Goal: Task Accomplishment & Management: Complete application form

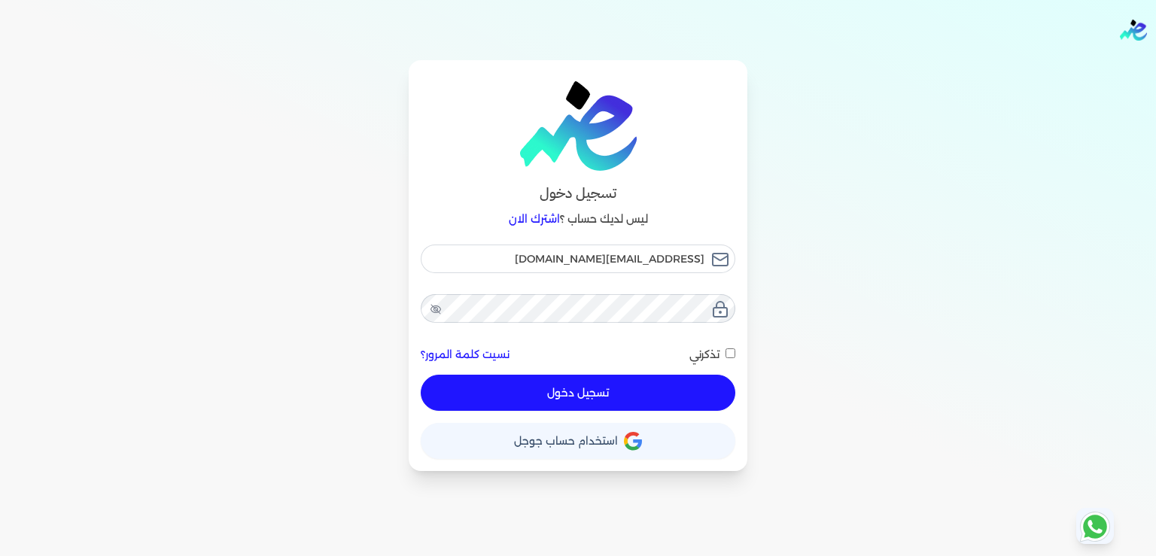
click at [595, 400] on button "تسجيل دخول" at bounding box center [578, 393] width 315 height 36
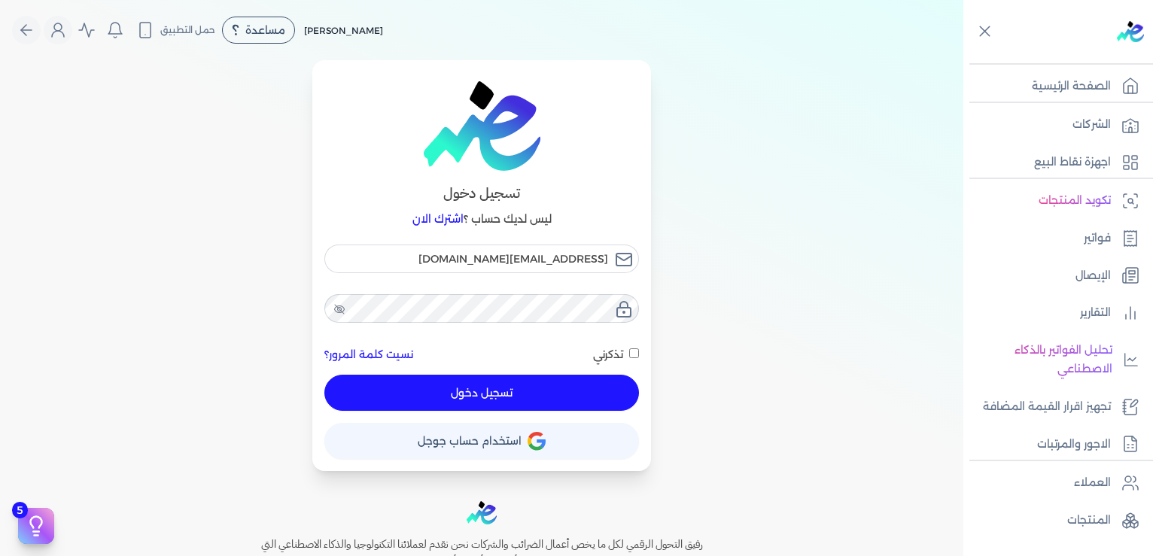
checkbox input "false"
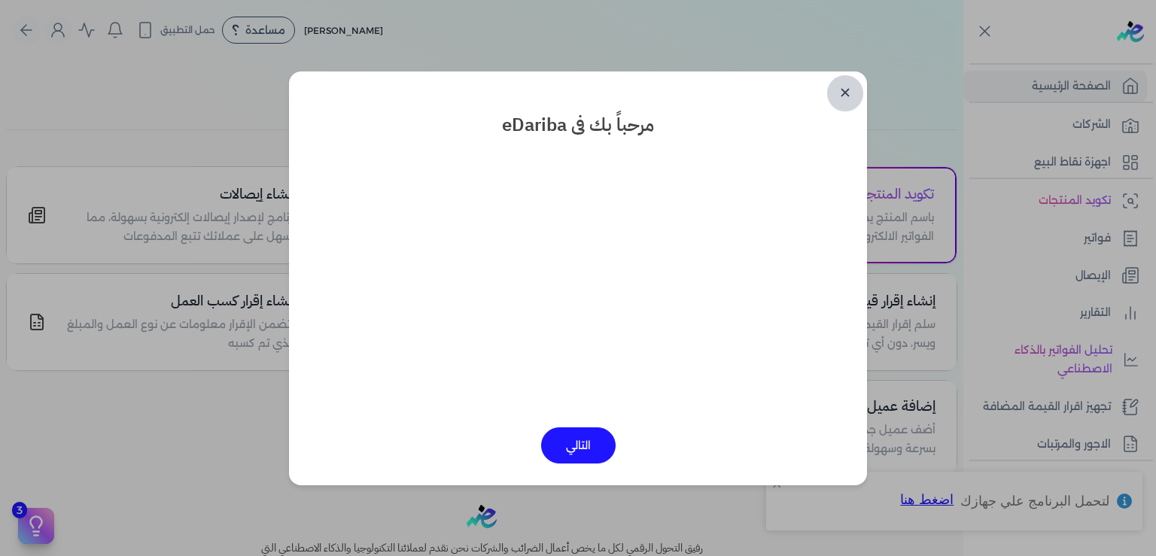
click at [853, 94] on link "✕" at bounding box center [845, 93] width 36 height 36
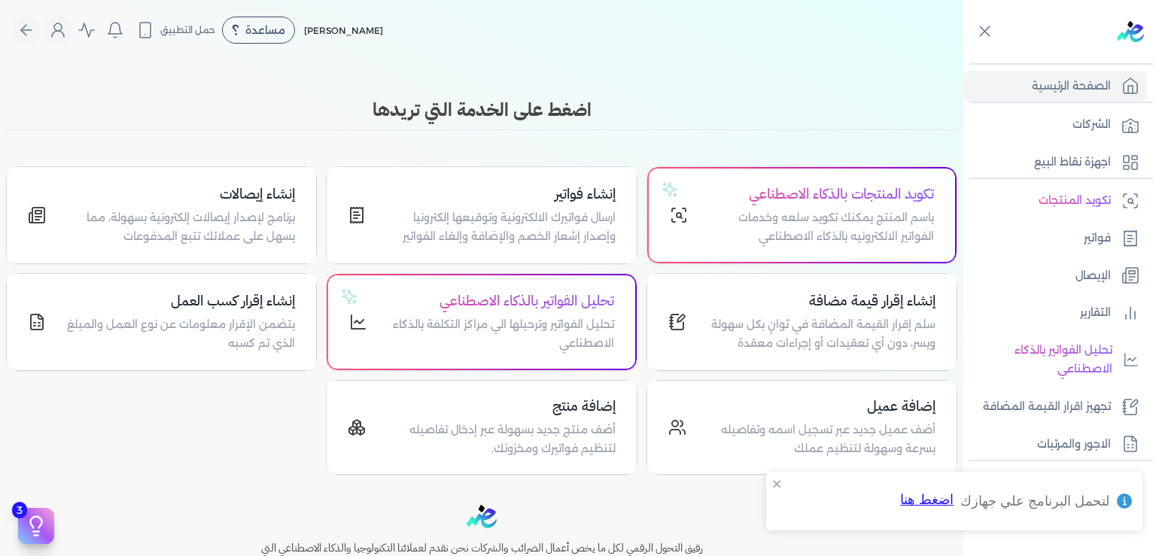
click at [853, 94] on body "برجاء مراجعة صحة رقم التسجيل الضريبي : 437386856 من هنا Dismiss ✕ ✕ استهلكت 100…" at bounding box center [578, 278] width 1156 height 556
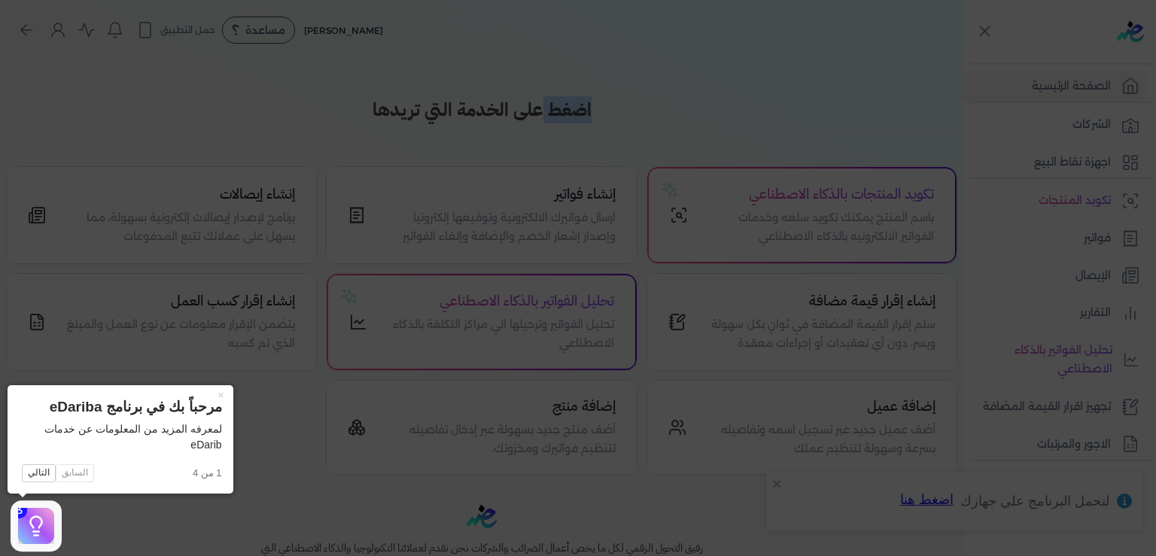
click at [791, 126] on icon at bounding box center [578, 278] width 1156 height 556
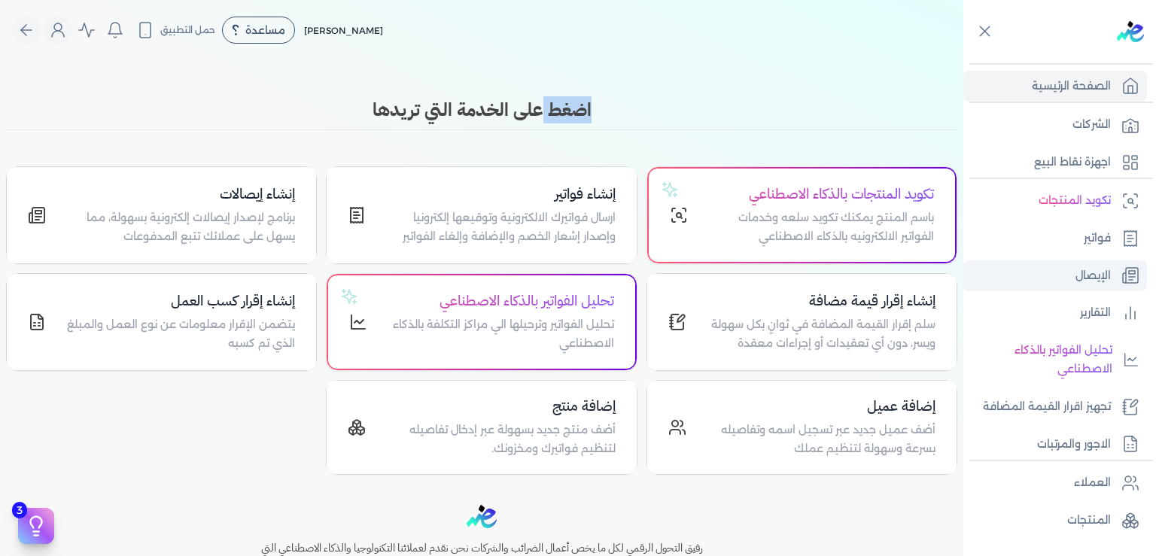
click at [1086, 277] on p "الإيصال" at bounding box center [1093, 277] width 35 height 20
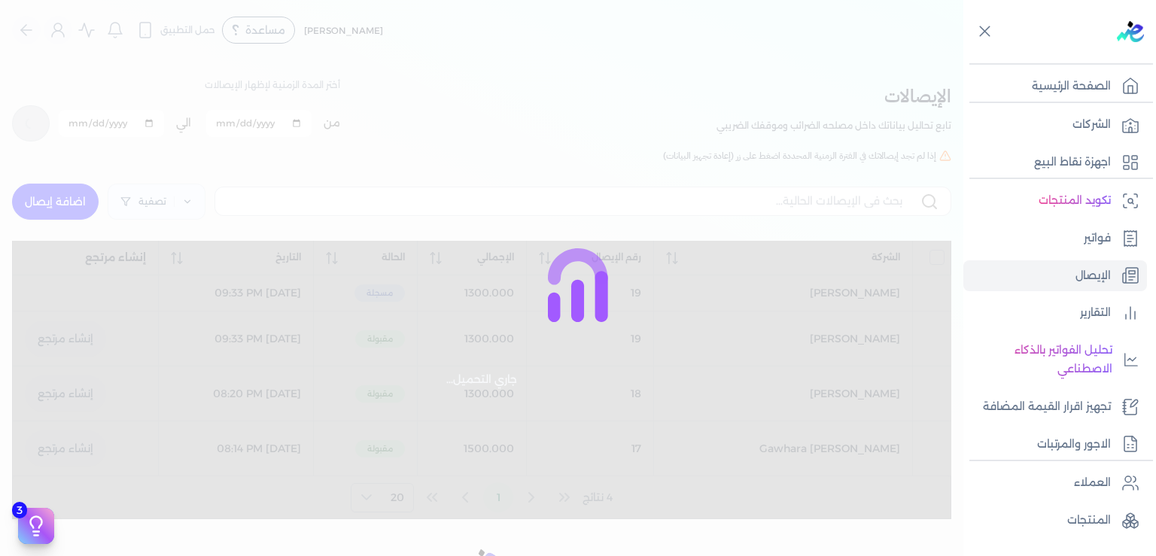
checkbox input "false"
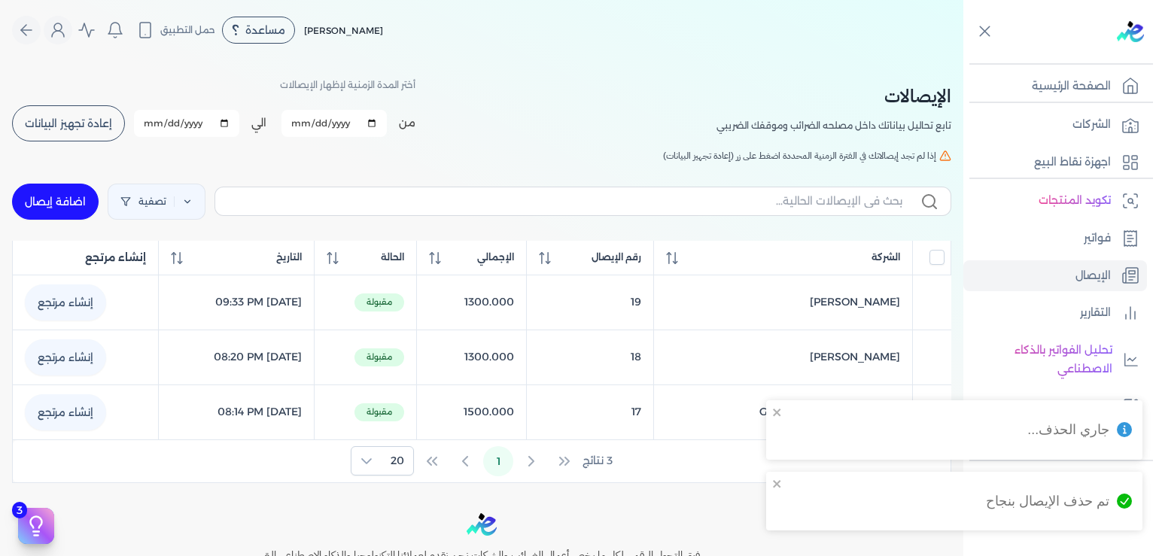
click at [67, 200] on link "اضافة إيصال" at bounding box center [55, 202] width 87 height 36
select select "EGP"
select select "EGS"
select select "B"
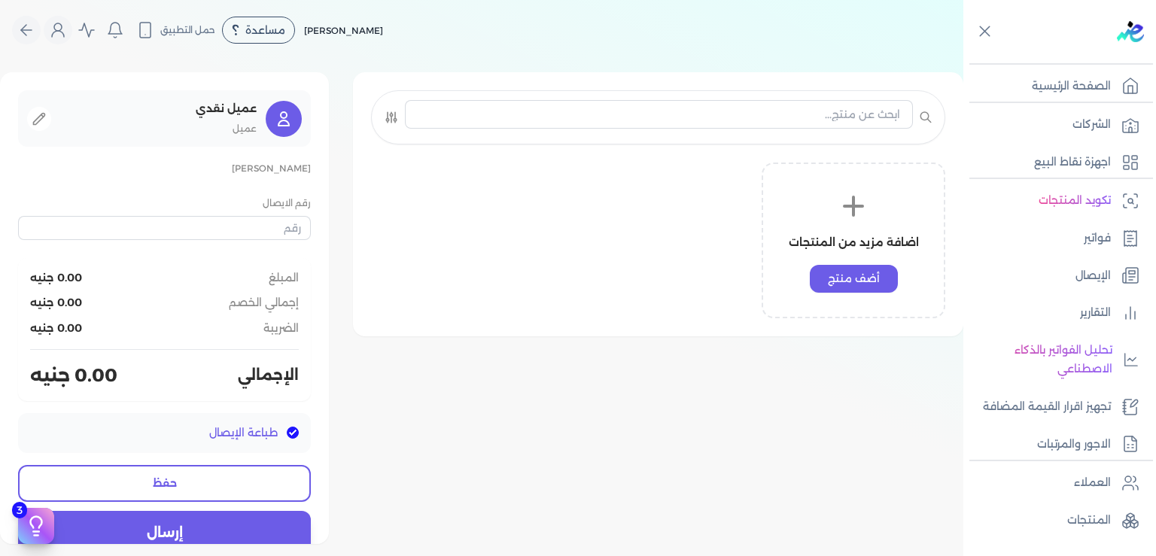
type input "110"
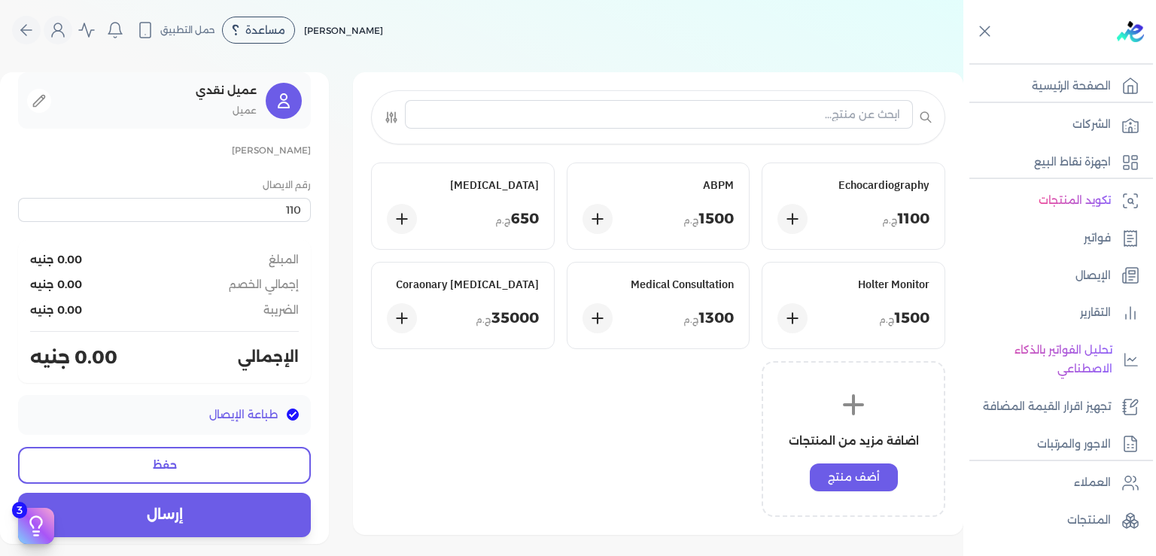
scroll to position [28, 0]
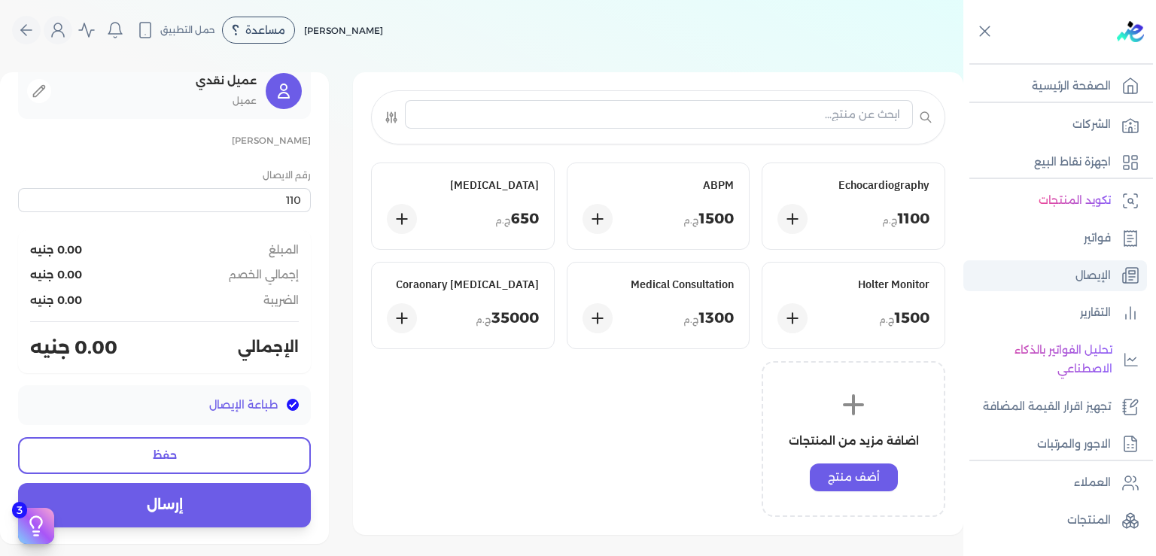
click at [1089, 267] on p "الإيصال" at bounding box center [1093, 277] width 35 height 20
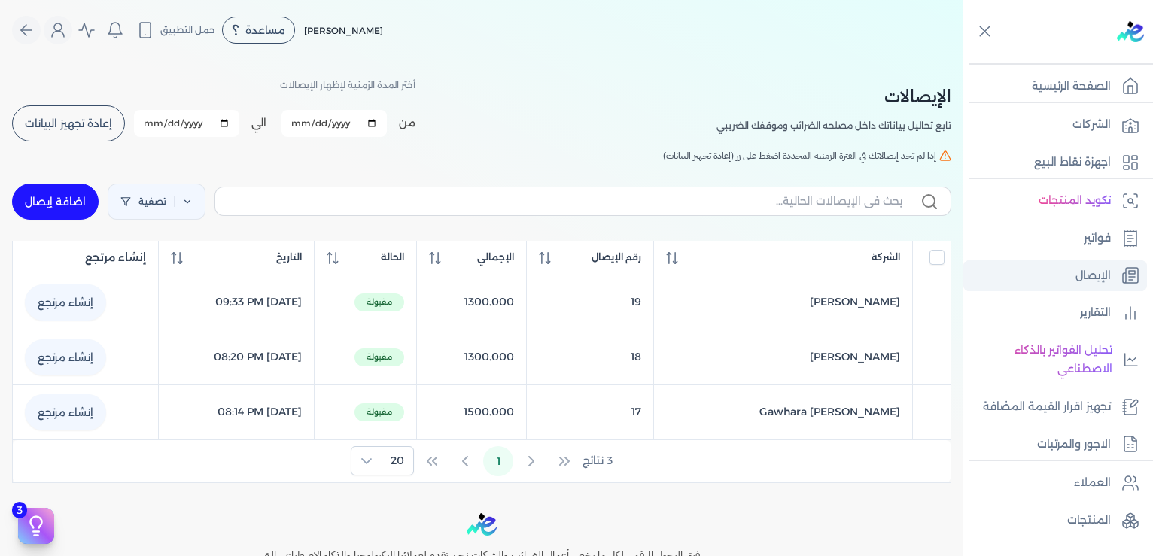
click at [1098, 276] on p "الإيصال" at bounding box center [1093, 277] width 35 height 20
click at [72, 196] on link "اضافة إيصال" at bounding box center [55, 202] width 87 height 36
select select "EGP"
select select "EGS"
select select "B"
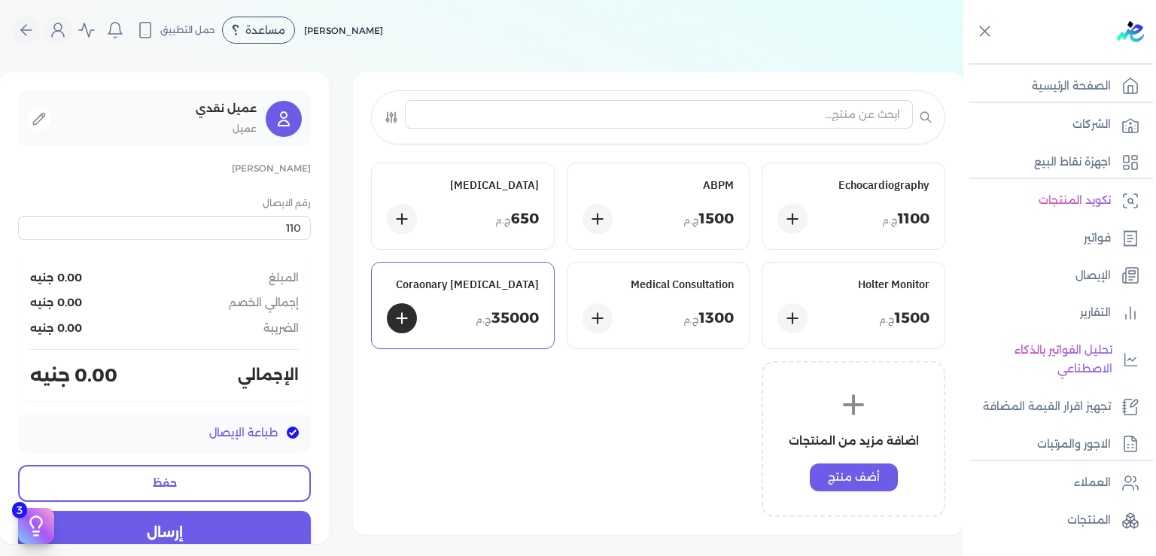
click at [507, 303] on div "Coraonary Angiography 35000 ج.م" at bounding box center [463, 306] width 182 height 86
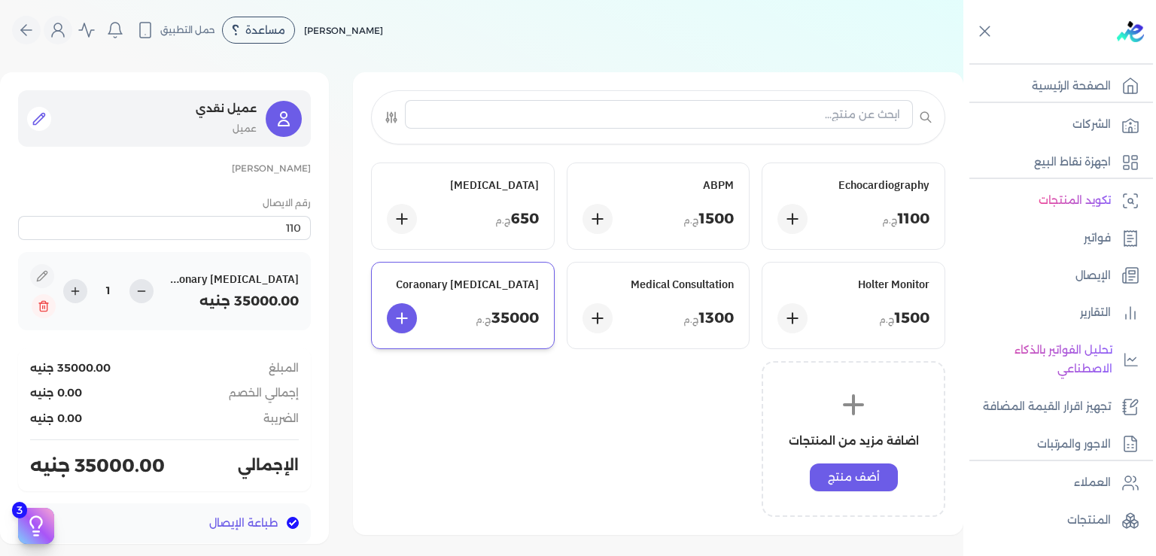
click at [47, 113] on icon at bounding box center [39, 118] width 15 height 15
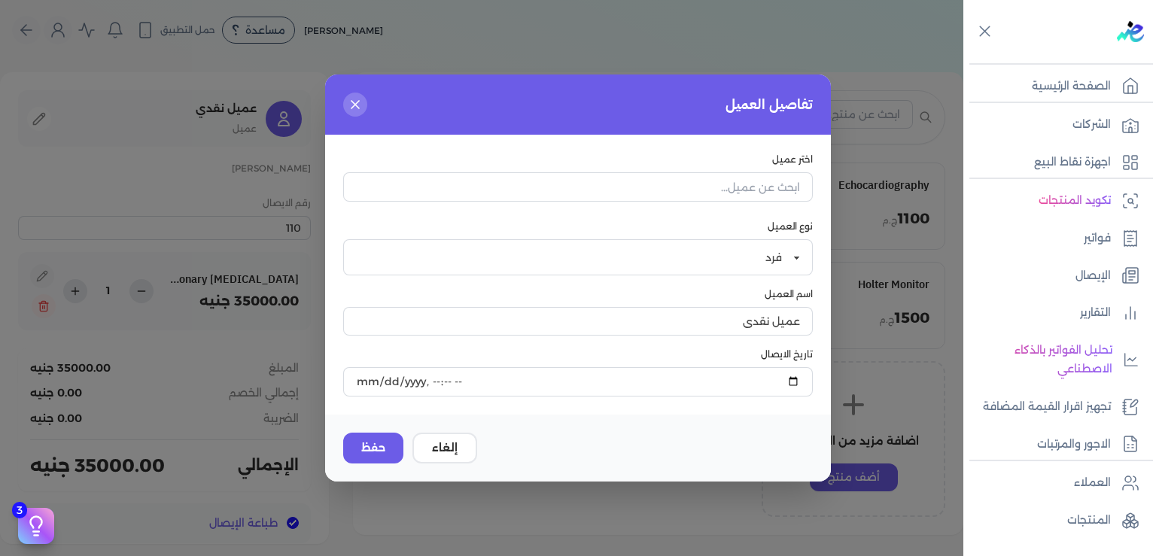
click at [340, 106] on div "تفاصيل العميل" at bounding box center [578, 105] width 506 height 60
click at [456, 453] on button "إلغاء" at bounding box center [445, 448] width 65 height 31
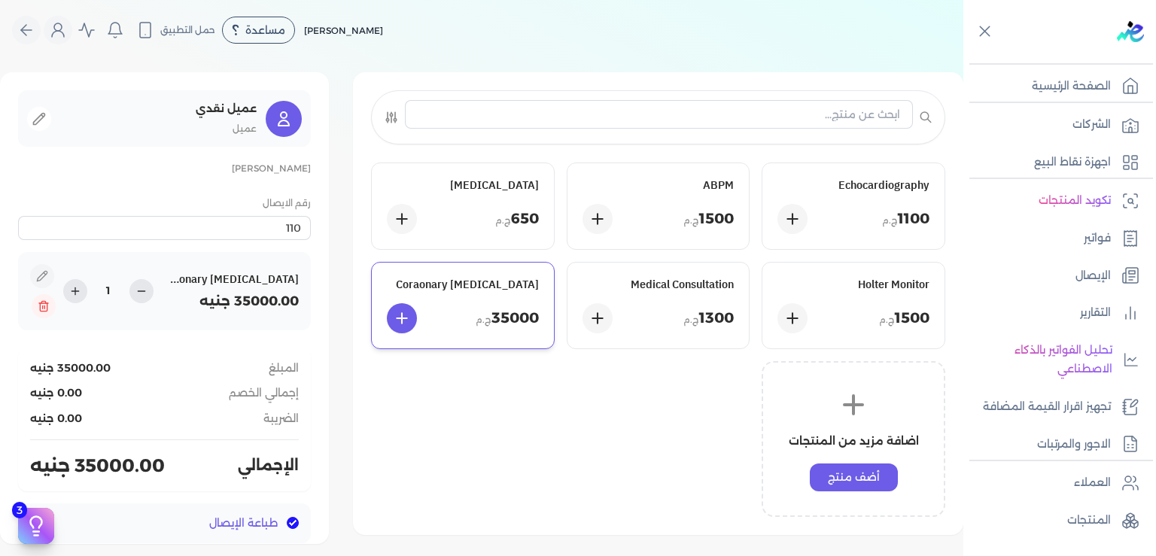
click at [550, 429] on div "Echocardiography 1100 ج.م ABPM 1500 ج.م ECG 650 ج.م Holter Monitor 1500 ج.م Med…" at bounding box center [658, 340] width 574 height 355
click at [294, 172] on p "[PERSON_NAME]" at bounding box center [164, 169] width 293 height 20
click at [1077, 455] on p "الاجور والمرتبات" at bounding box center [1074, 445] width 74 height 20
click at [1090, 282] on p "الإيصال" at bounding box center [1093, 277] width 35 height 20
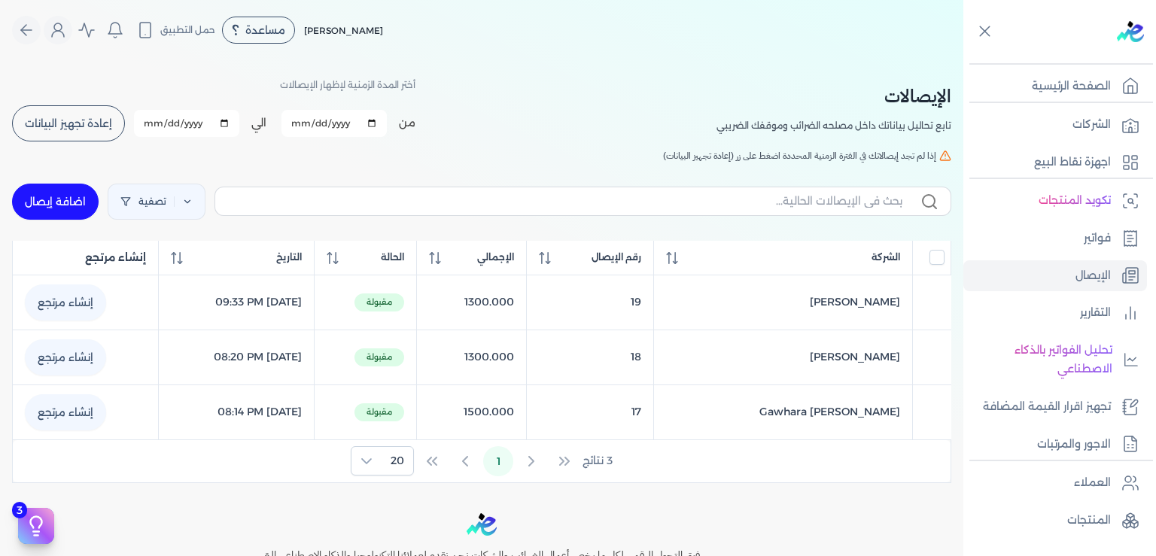
click at [82, 128] on span "إعادة تجهيز البيانات" at bounding box center [68, 123] width 87 height 11
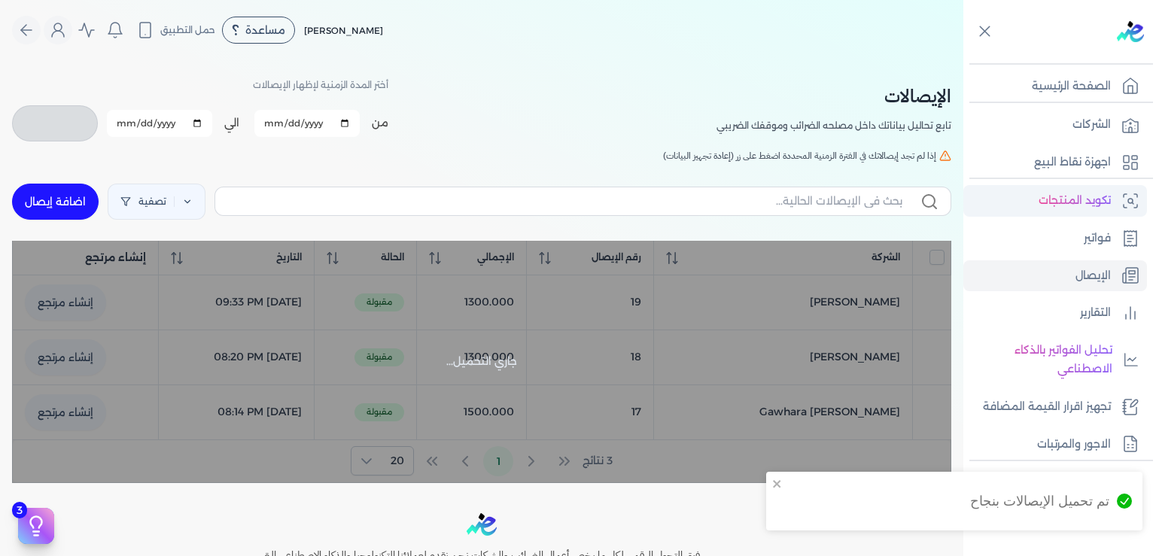
checkbox input "false"
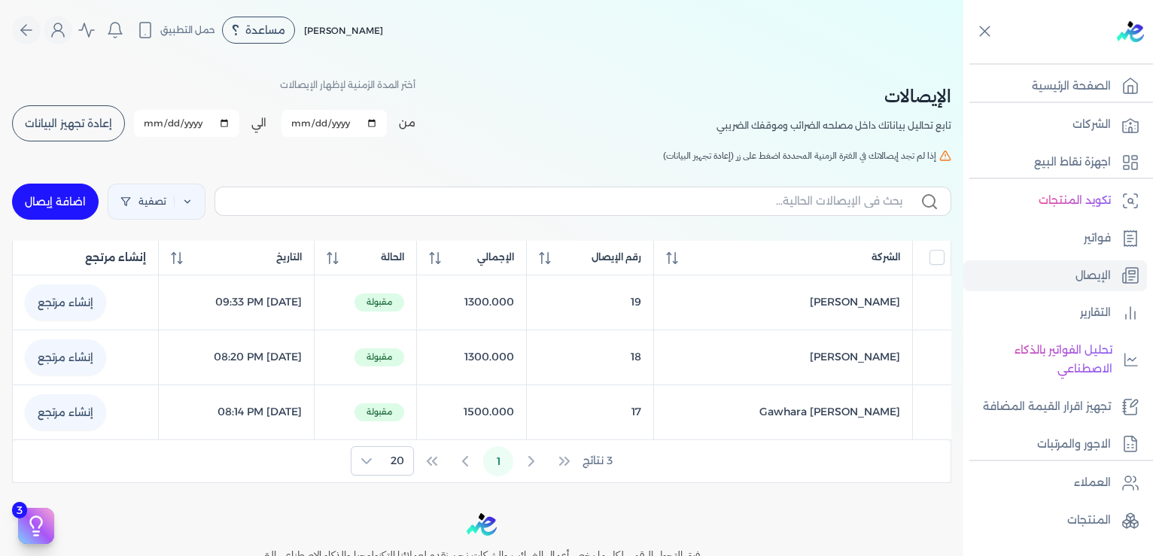
click at [72, 203] on link "اضافة إيصال" at bounding box center [55, 202] width 87 height 36
select select "EGP"
select select "EGS"
select select "B"
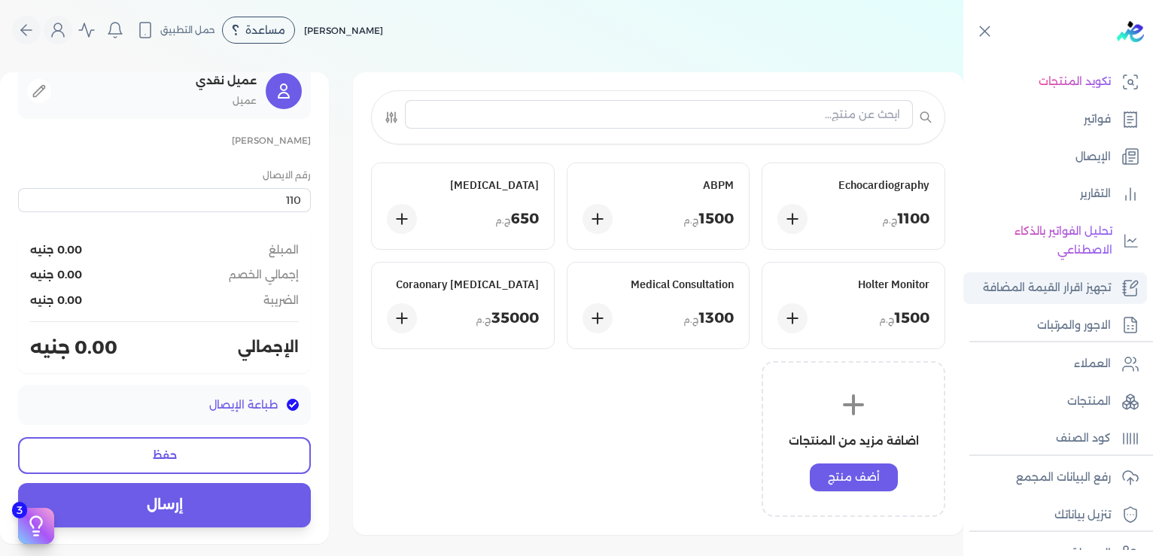
scroll to position [162, 0]
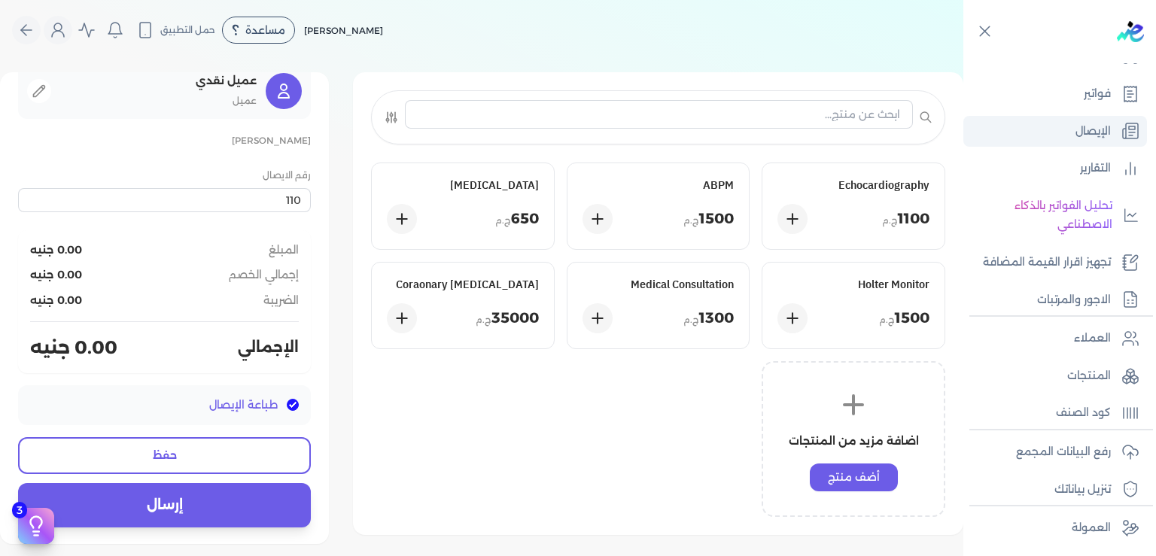
click at [1089, 122] on p "الإيصال" at bounding box center [1093, 132] width 35 height 20
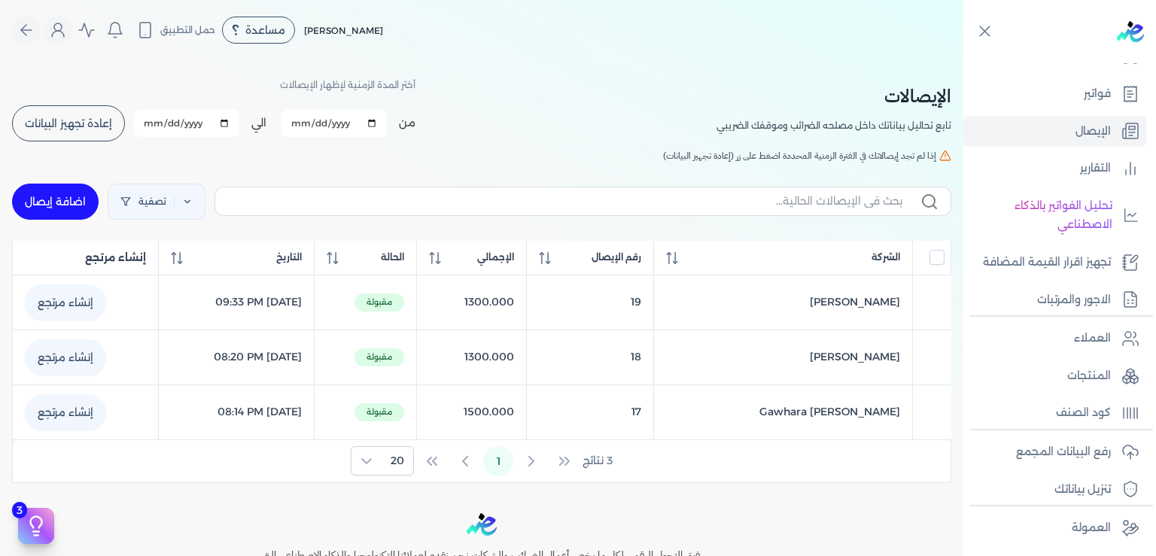
click at [68, 124] on span "إعادة تجهيز البيانات" at bounding box center [68, 123] width 87 height 11
checkbox input "false"
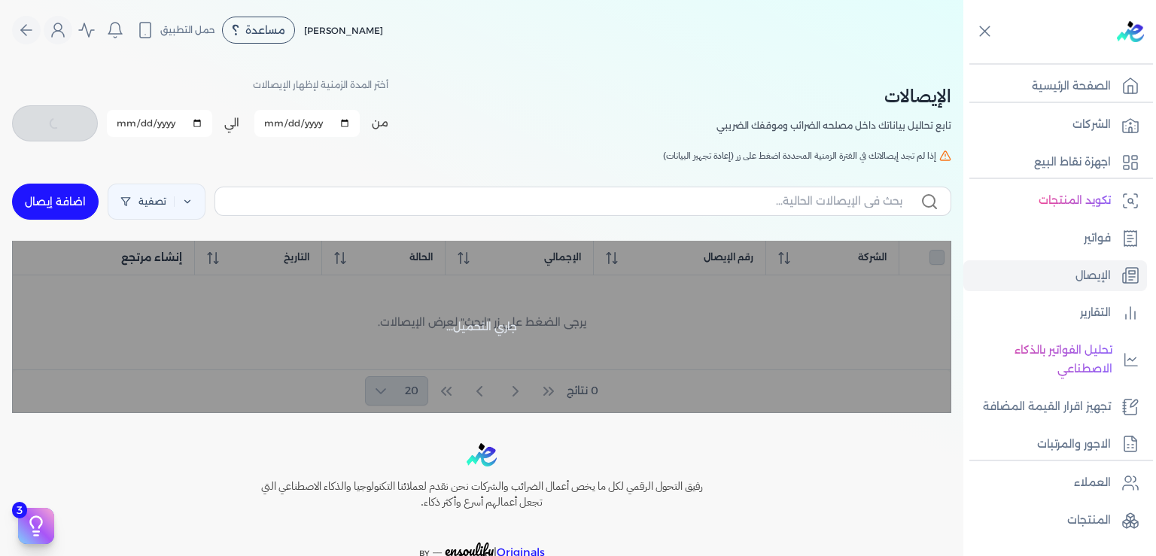
checkbox input "false"
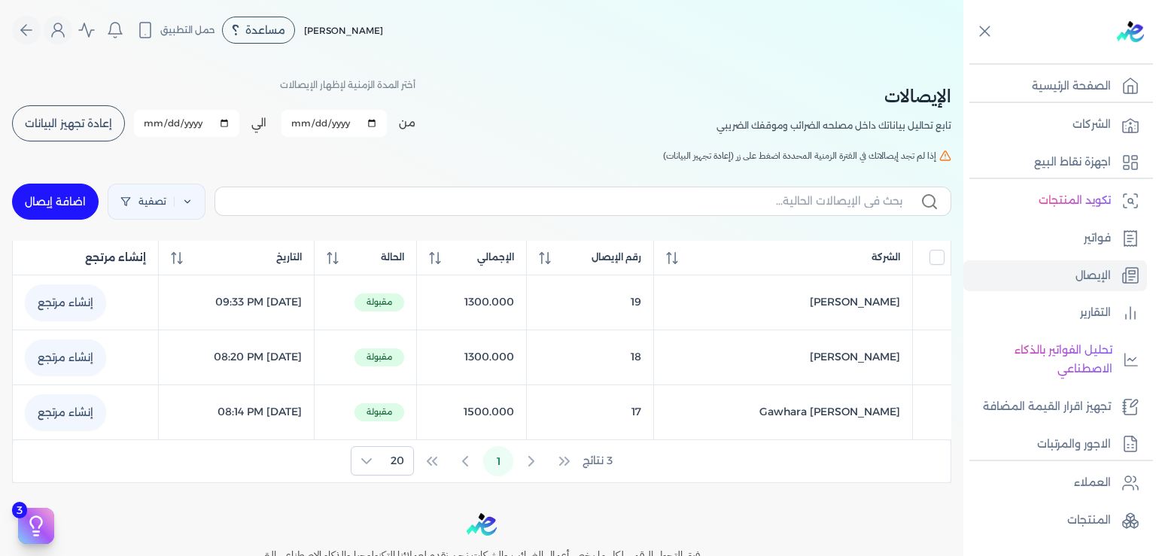
click at [84, 210] on link "اضافة إيصال" at bounding box center [55, 202] width 87 height 36
select select "EGP"
select select "EGS"
select select "B"
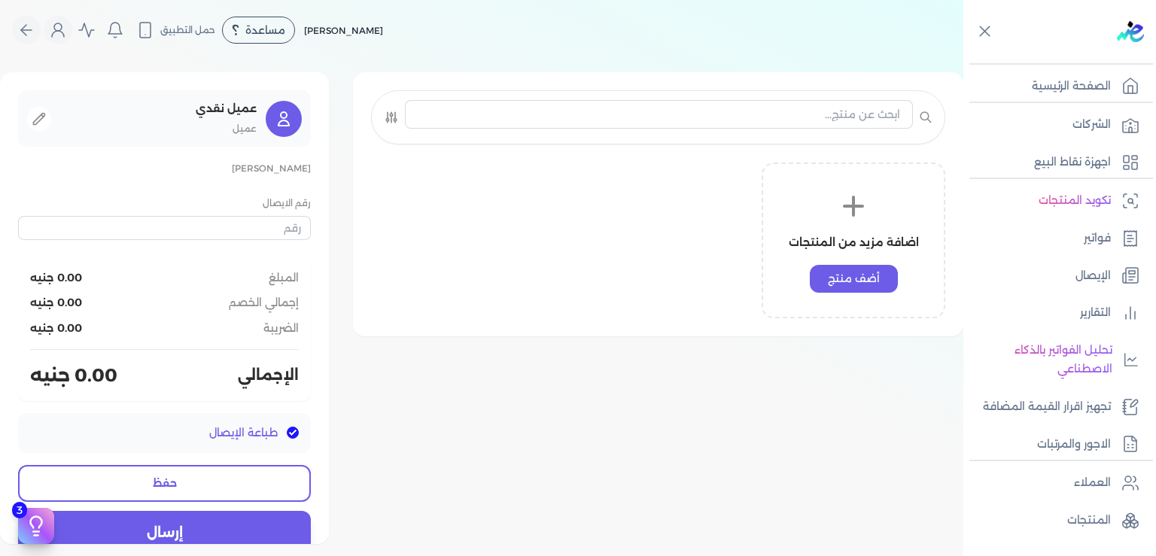
type input "110"
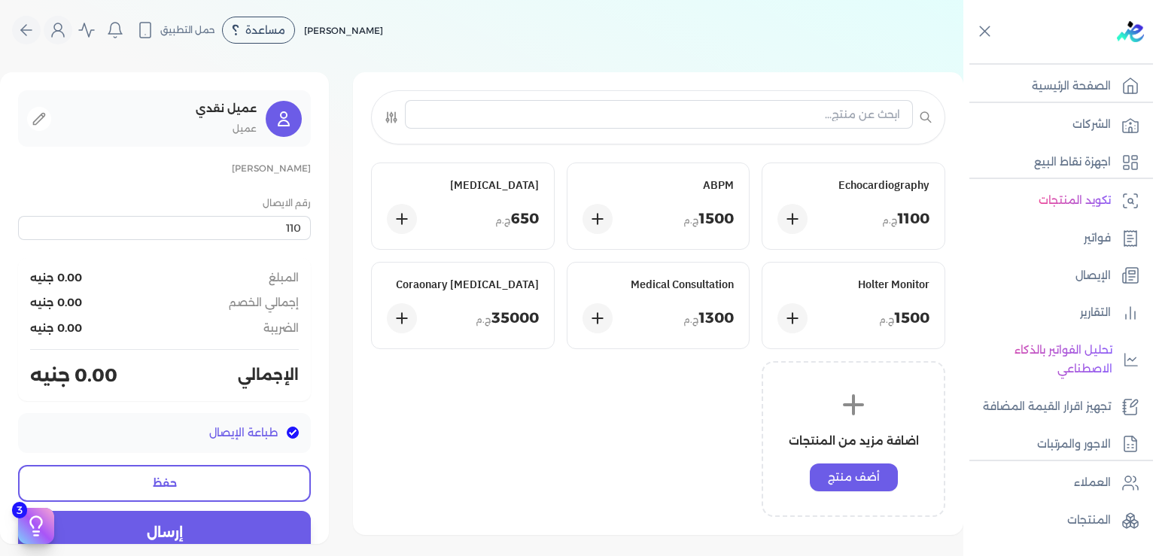
click at [239, 171] on p "[PERSON_NAME]" at bounding box center [164, 169] width 293 height 20
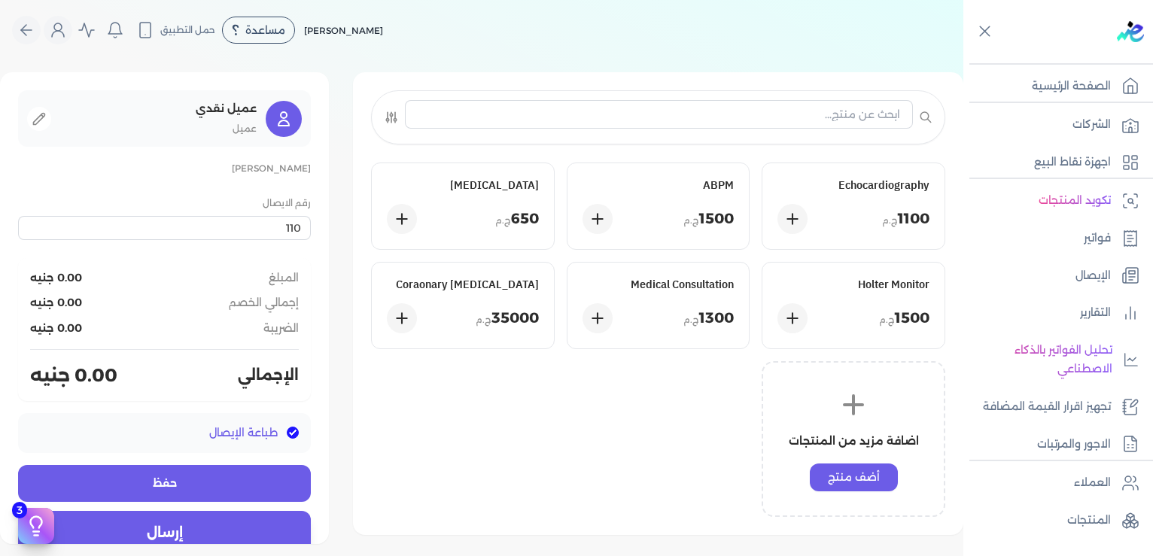
click at [169, 488] on button "حفظ" at bounding box center [164, 483] width 293 height 37
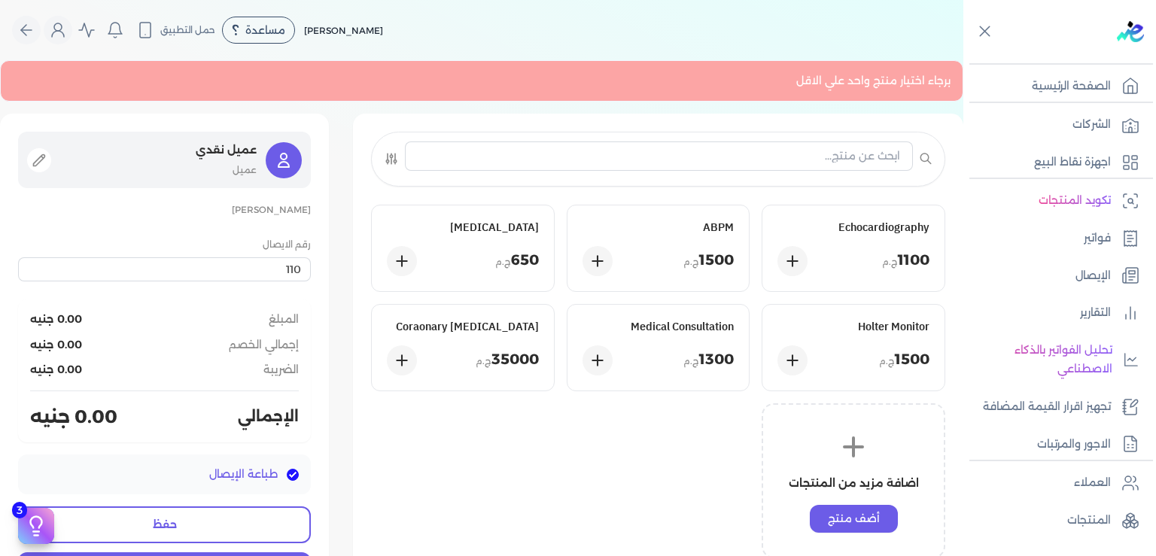
click at [254, 171] on p "عميل" at bounding box center [158, 170] width 197 height 20
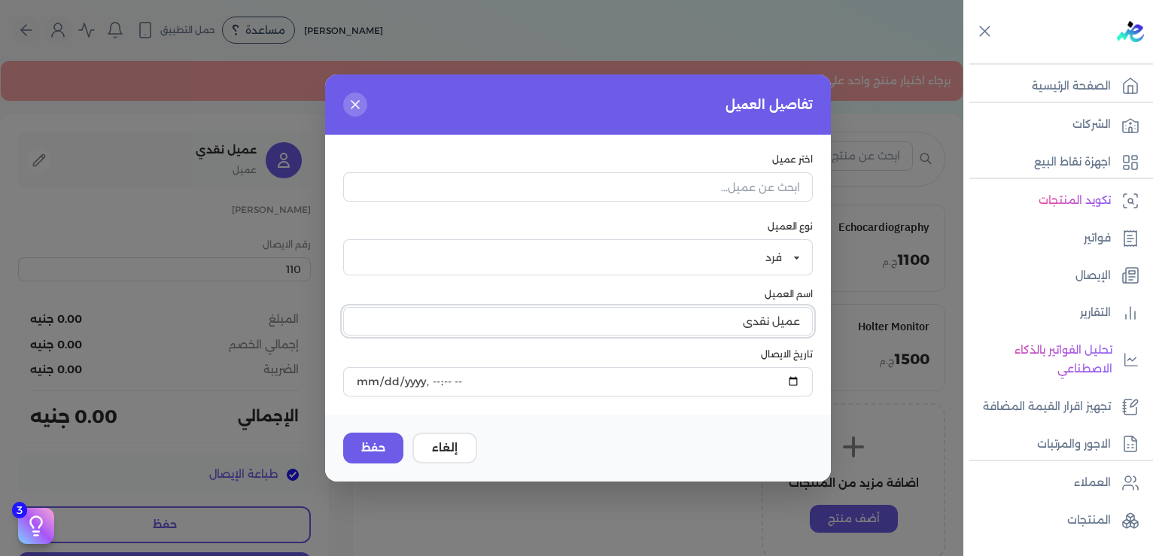
drag, startPoint x: 735, startPoint y: 323, endPoint x: 917, endPoint y: 344, distance: 183.4
click at [813, 336] on input "عميل نقدي" at bounding box center [578, 321] width 470 height 29
type input "[PERSON_NAME]"
click at [379, 455] on button "حفظ" at bounding box center [373, 448] width 60 height 31
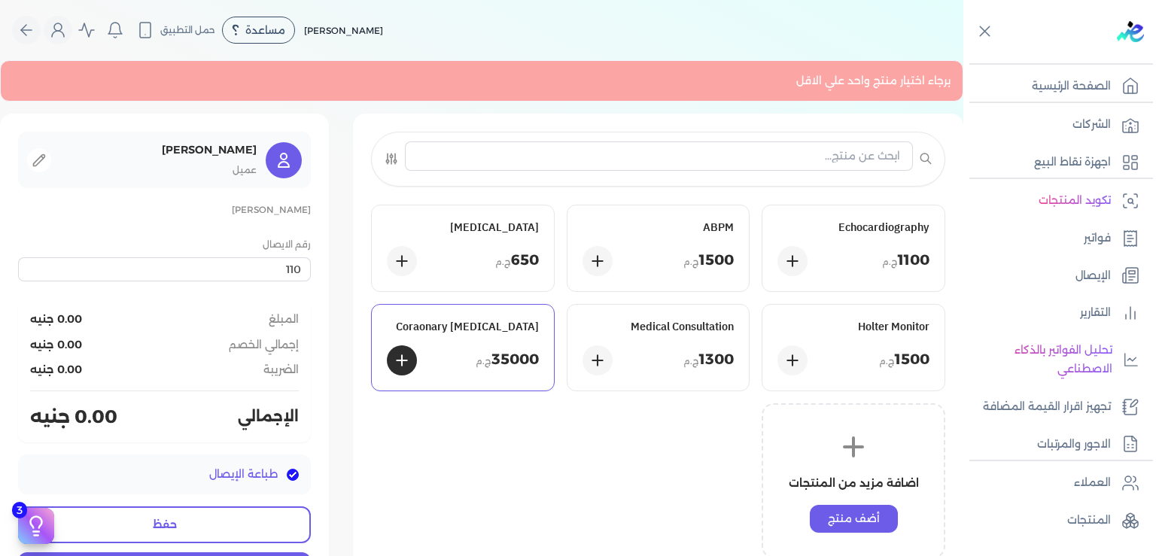
click at [514, 326] on h5 "Coraonary [MEDICAL_DATA]" at bounding box center [463, 327] width 152 height 14
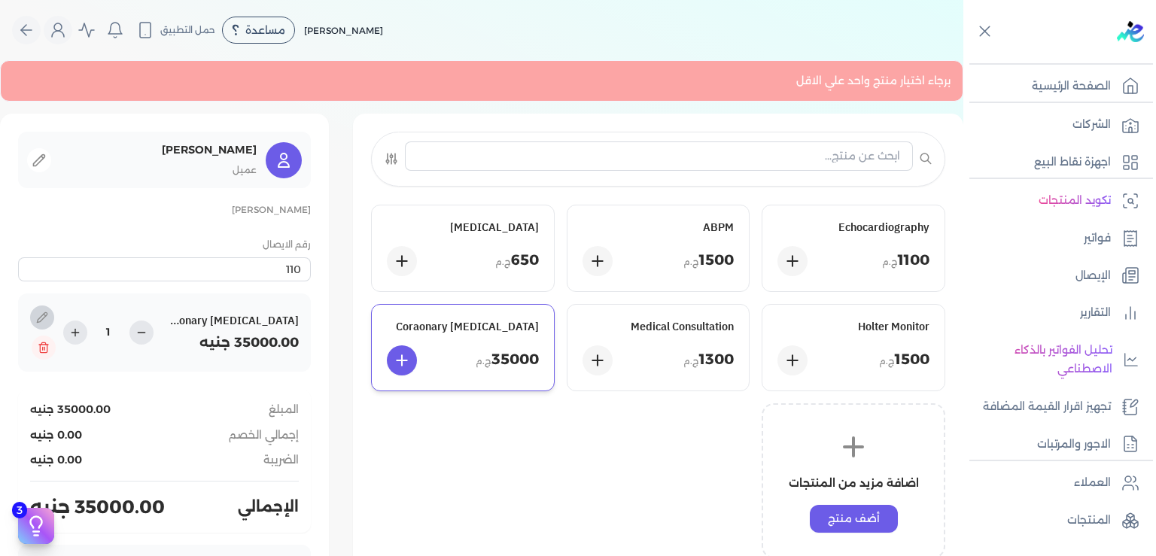
click at [48, 324] on icon at bounding box center [42, 318] width 12 height 12
type input "Coraonary [MEDICAL_DATA]"
type input "35000"
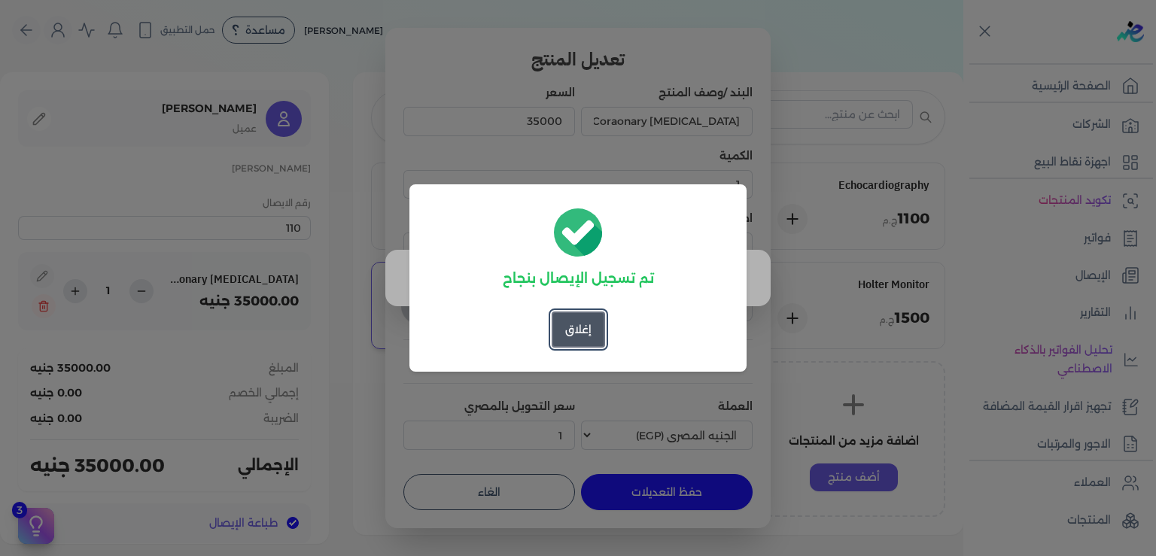
click at [583, 332] on button "إغلاق" at bounding box center [578, 330] width 53 height 36
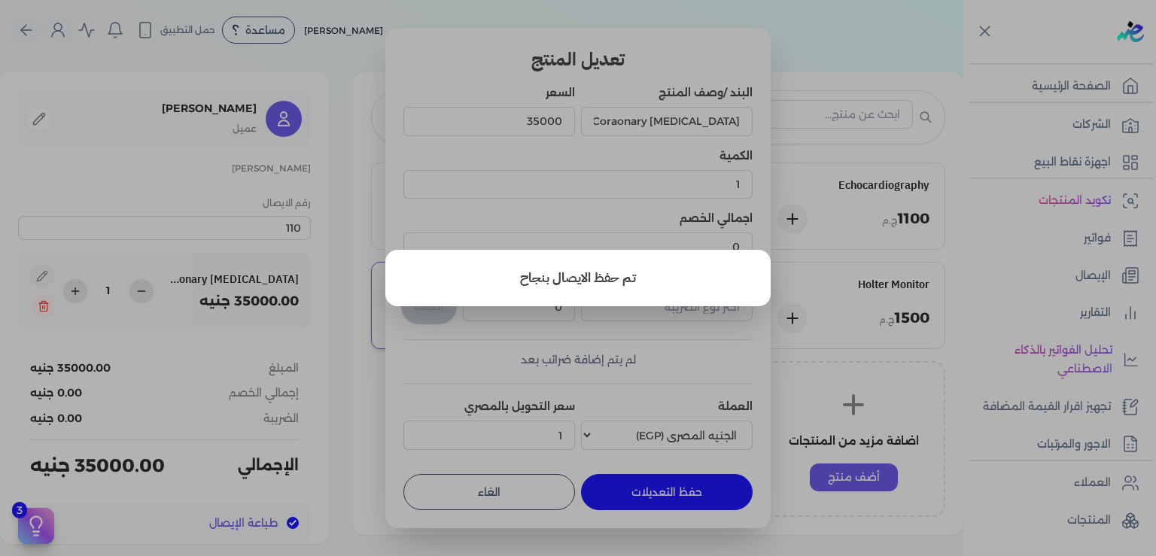
click at [514, 190] on button "close" at bounding box center [578, 278] width 1156 height 556
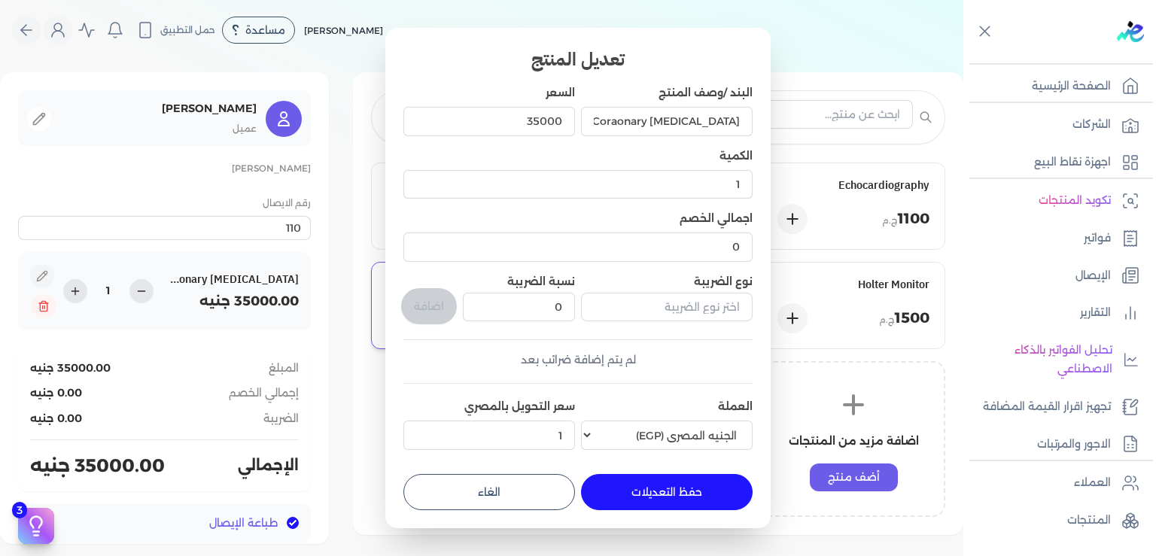
click at [358, 209] on dialog "تعديل المنتج البند /وصف المنتج Coraonary [MEDICAL_DATA] السعر 35000 الكمية 1 اج…" at bounding box center [578, 278] width 1156 height 556
click at [614, 125] on input "Coraonary [MEDICAL_DATA]" at bounding box center [667, 121] width 172 height 29
type input "Coraonary [MEDICAL_DATA]"
click at [697, 498] on button "حفظ التعديلات" at bounding box center [667, 492] width 172 height 36
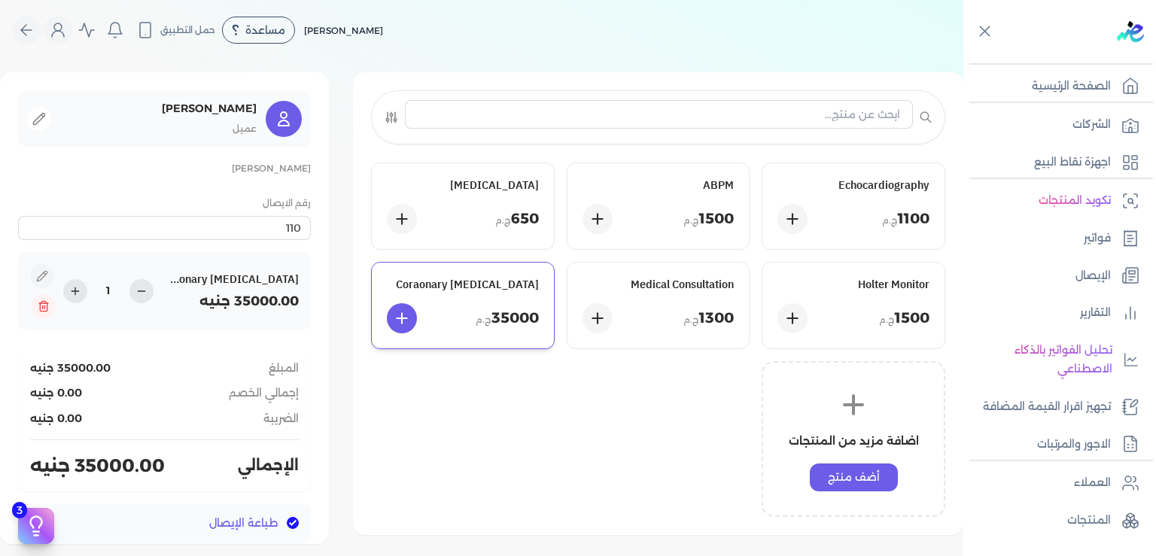
type input "0"
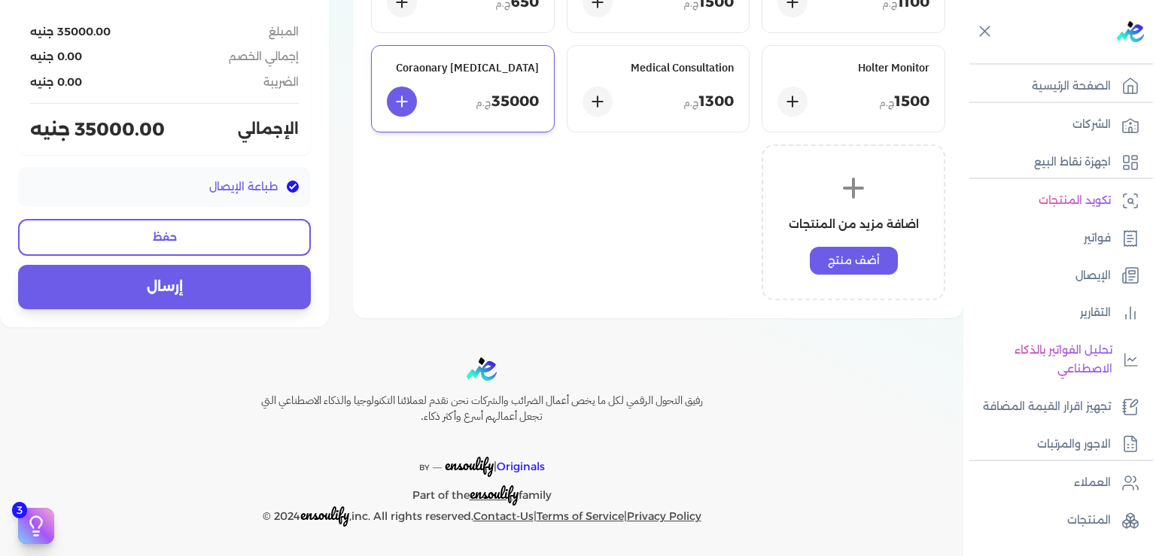
scroll to position [138, 0]
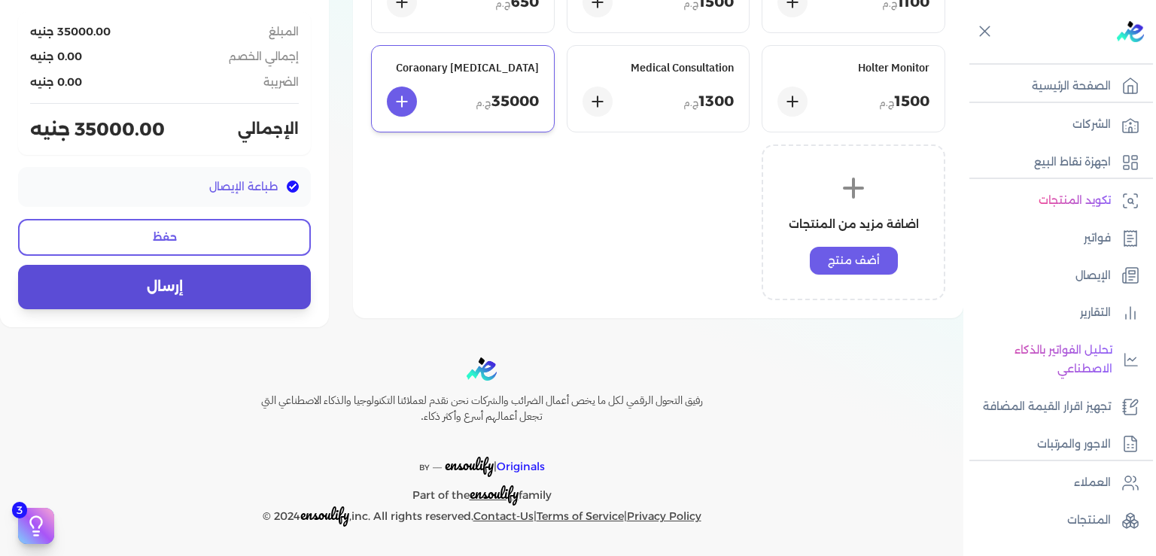
click at [212, 297] on button "إرسال" at bounding box center [164, 287] width 293 height 44
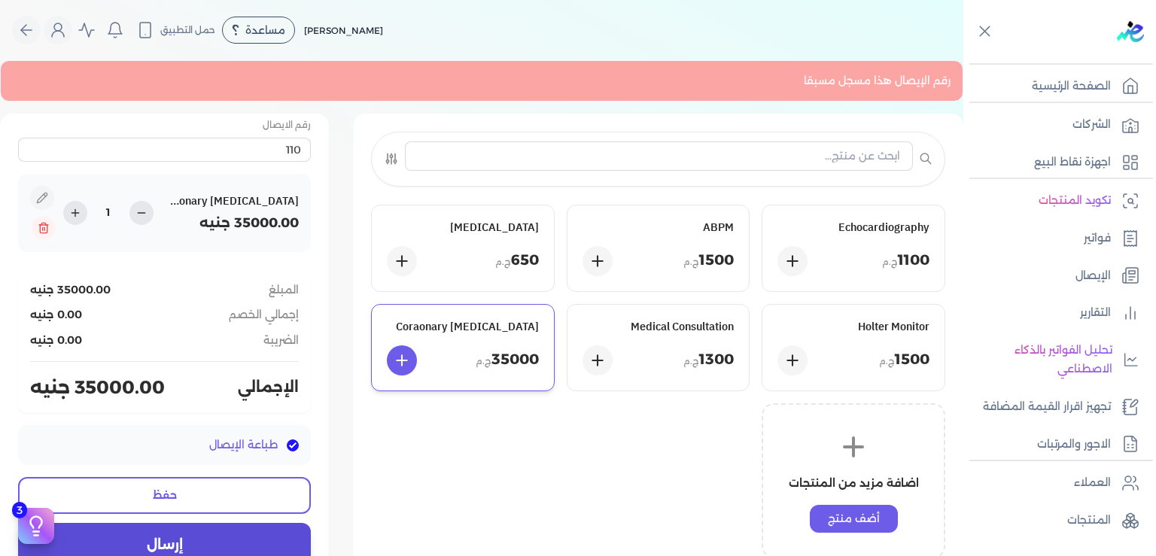
scroll to position [0, 0]
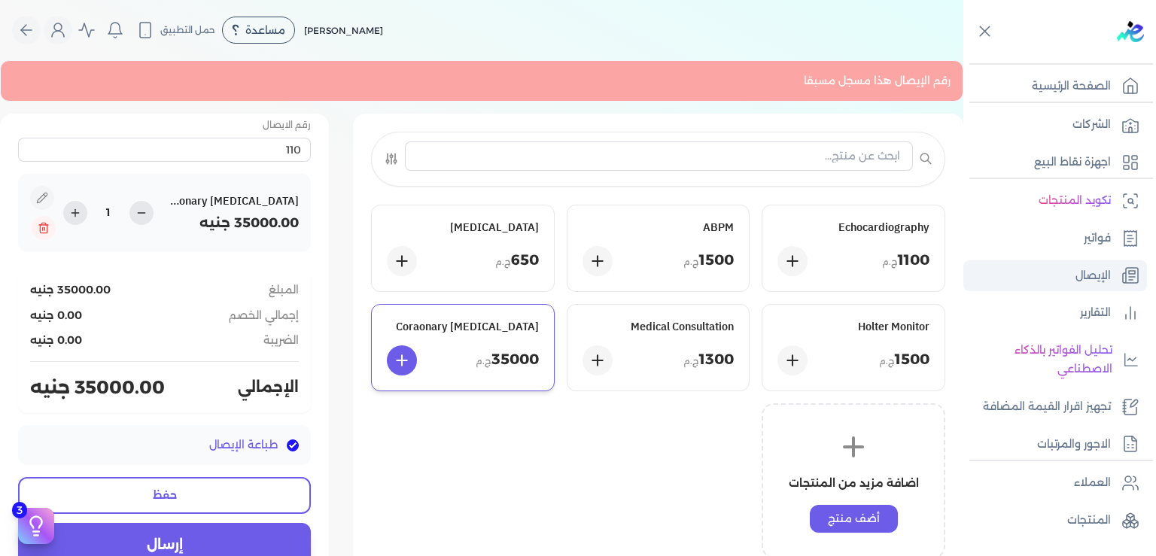
click at [1090, 280] on p "الإيصال" at bounding box center [1093, 277] width 35 height 20
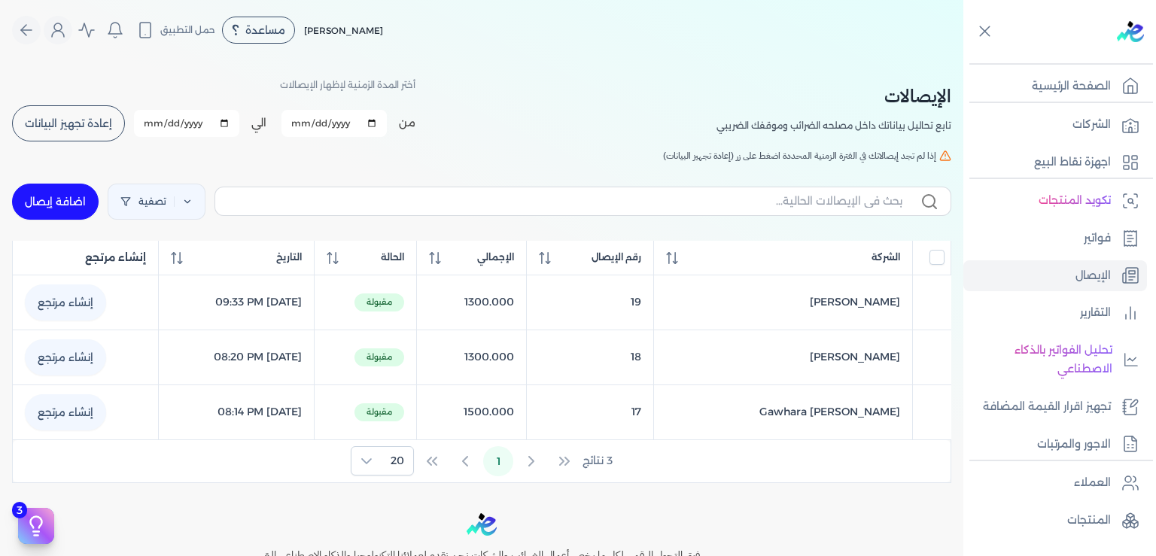
click at [102, 122] on span "إعادة تجهيز البيانات" at bounding box center [68, 123] width 87 height 11
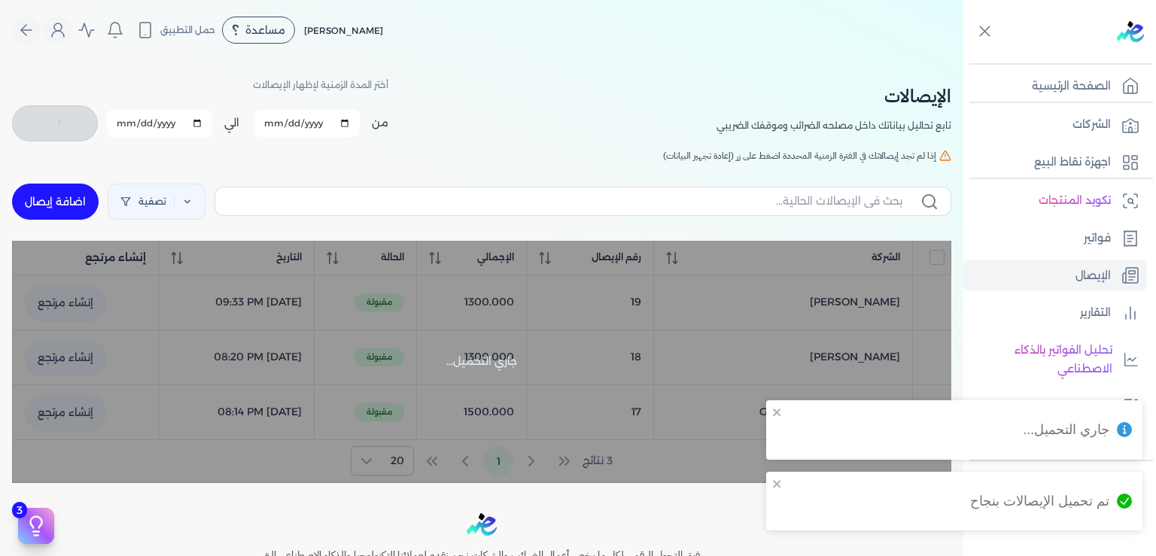
checkbox input "false"
